Goal: Information Seeking & Learning: Learn about a topic

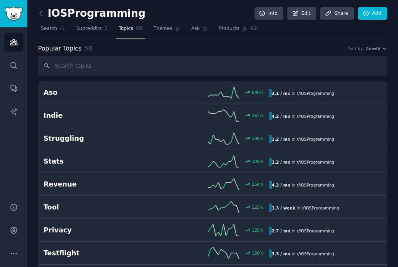
click at [44, 17] on icon at bounding box center [41, 13] width 8 height 8
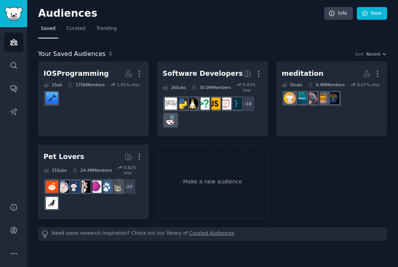
click at [204, 77] on div "Software Developers" at bounding box center [202, 74] width 80 height 10
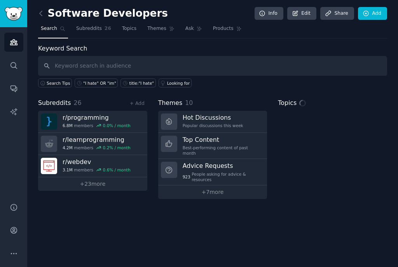
click at [130, 31] on span "Topics" at bounding box center [129, 28] width 14 height 7
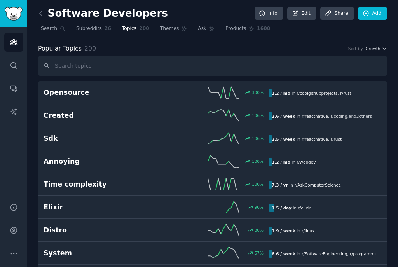
click at [64, 91] on h2 "Opensource" at bounding box center [99, 93] width 113 height 10
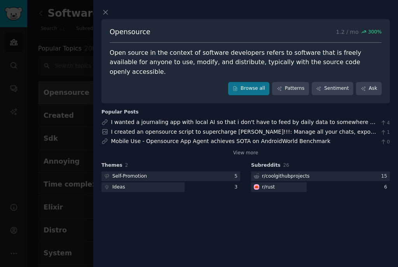
click at [250, 82] on link "Browse all" at bounding box center [249, 88] width 42 height 13
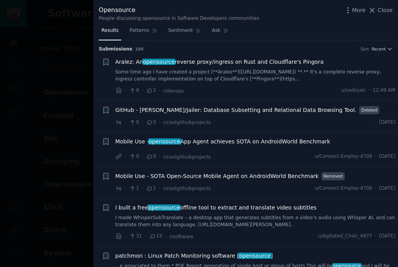
scroll to position [28, 0]
